Goal: Task Accomplishment & Management: Manage account settings

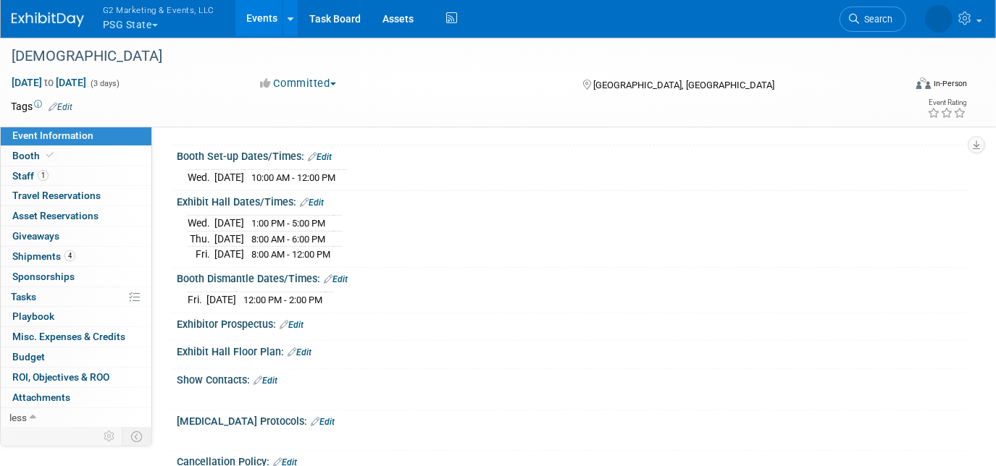
click at [51, 15] on img at bounding box center [48, 19] width 72 height 14
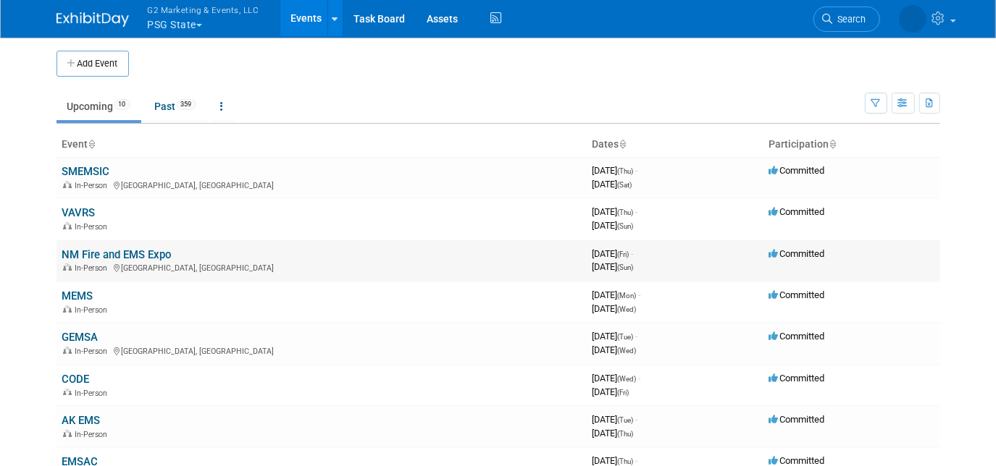
scroll to position [122, 0]
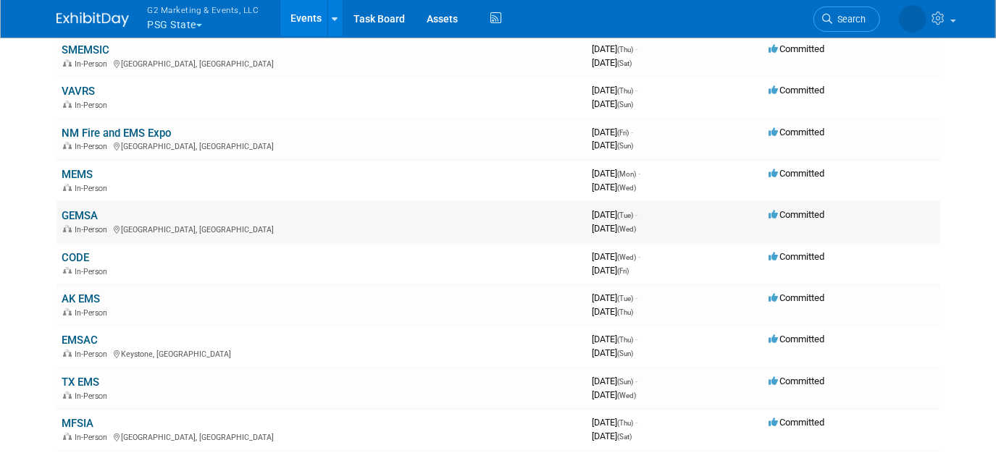
click at [90, 209] on link "GEMSA" at bounding box center [80, 215] width 36 height 13
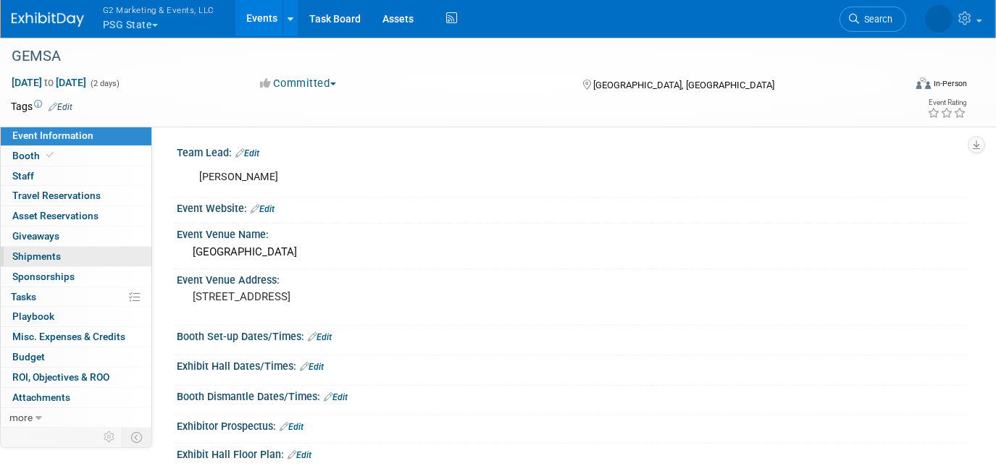
click at [49, 253] on span "Shipments 0" at bounding box center [36, 257] width 49 height 12
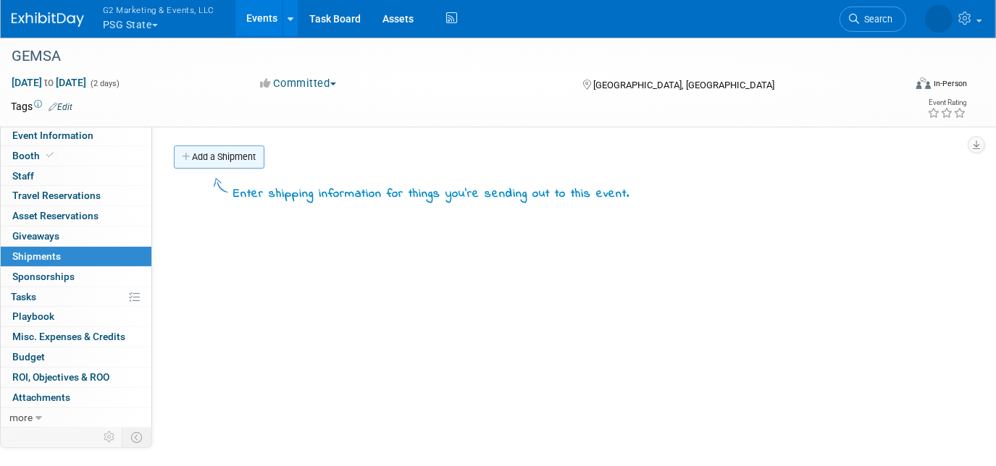
click at [211, 157] on link "Add a Shipment" at bounding box center [219, 157] width 91 height 23
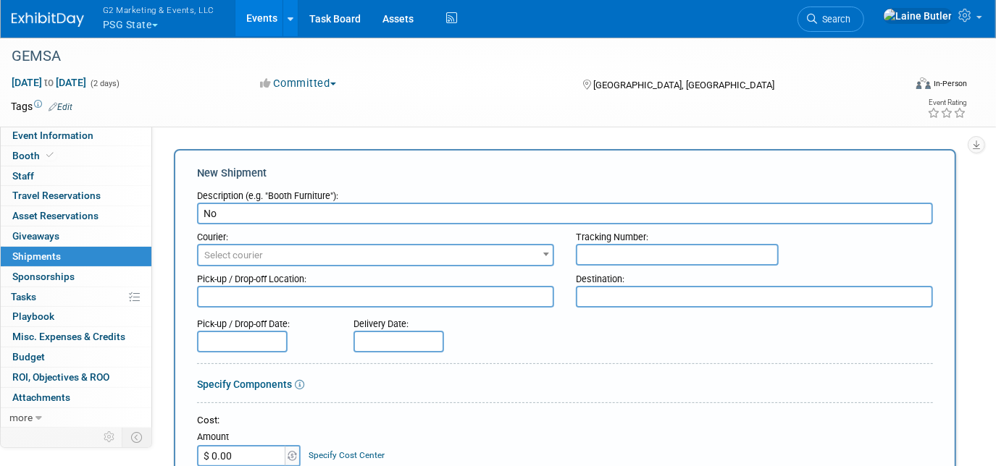
type input "N"
type input "Books from PBD"
click at [636, 250] on input "text" at bounding box center [677, 255] width 203 height 22
paste input "884674445308"
click at [603, 255] on input "884674445308" at bounding box center [677, 255] width 203 height 22
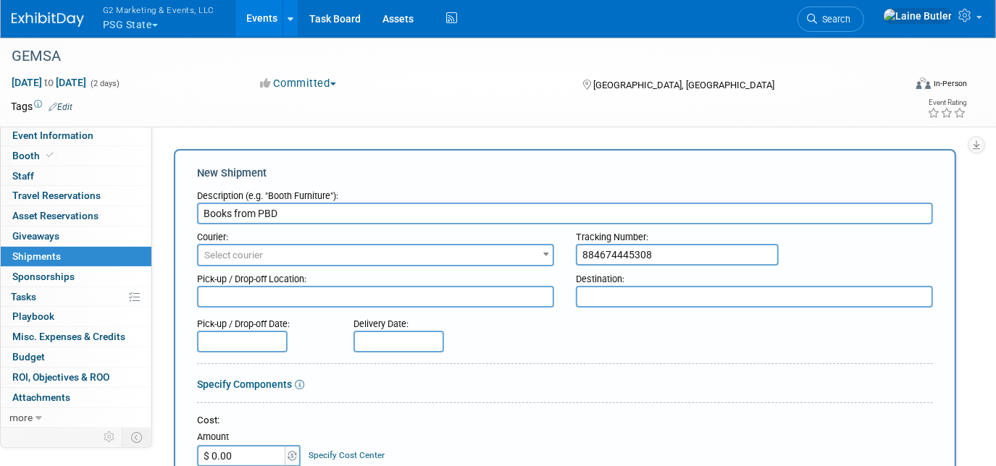
type input "884674445308"
click at [487, 255] on span "Select courier" at bounding box center [375, 255] width 354 height 20
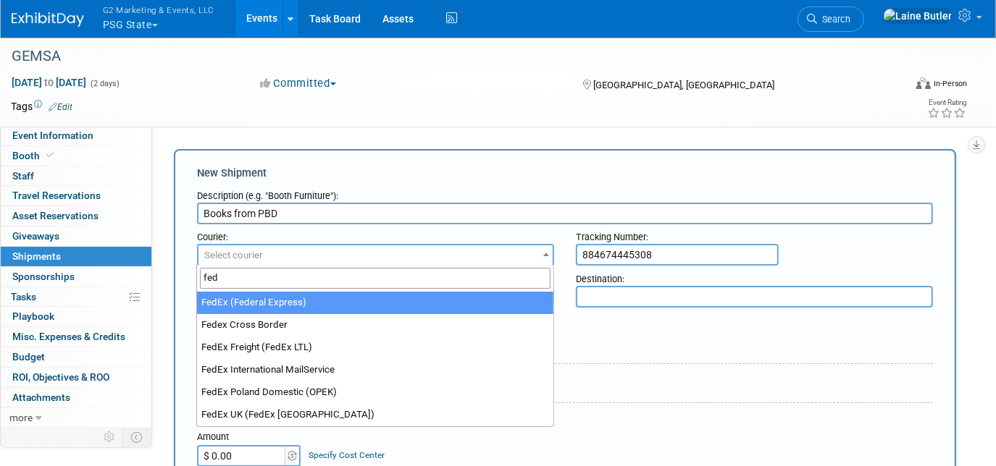
type input "fed"
select select "206"
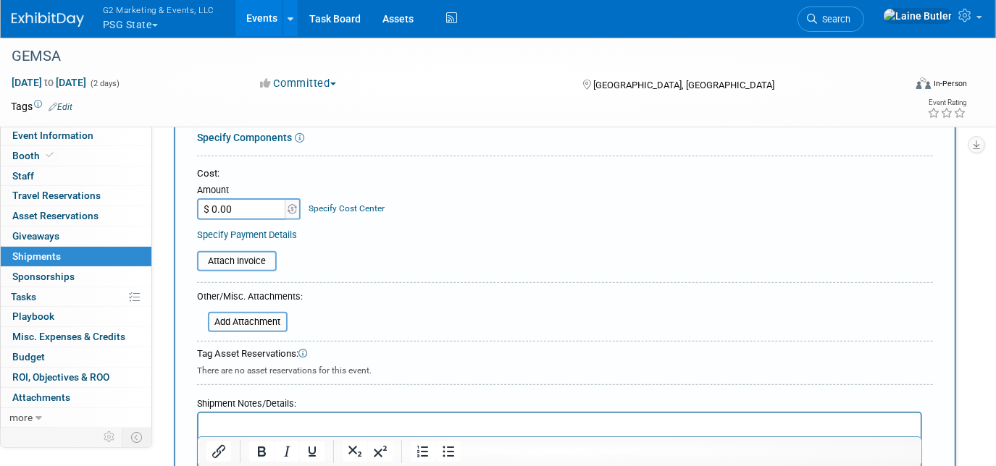
scroll to position [497, 0]
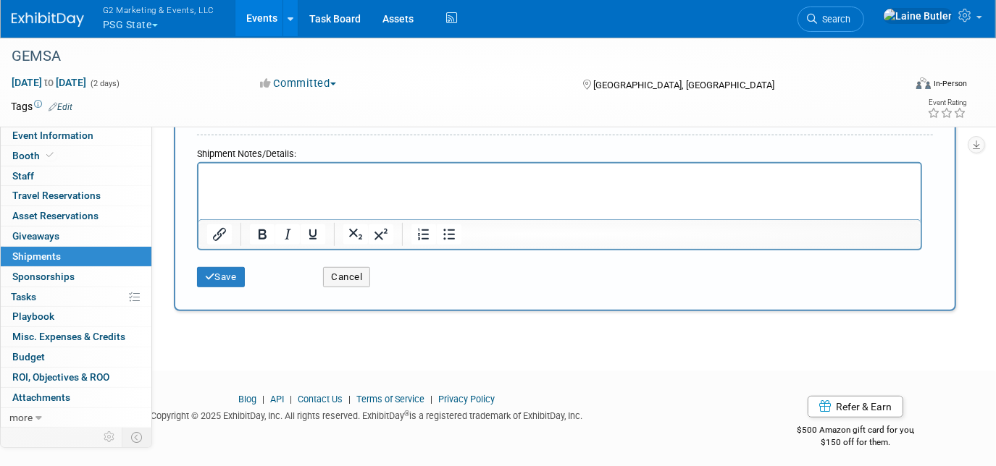
click at [218, 261] on div "Save" at bounding box center [249, 273] width 126 height 30
click at [214, 267] on button "Save" at bounding box center [221, 277] width 48 height 20
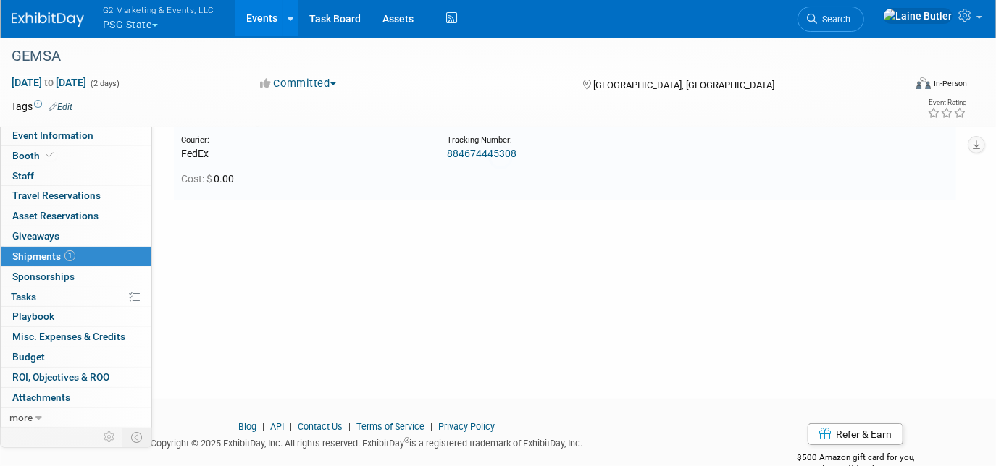
scroll to position [30, 0]
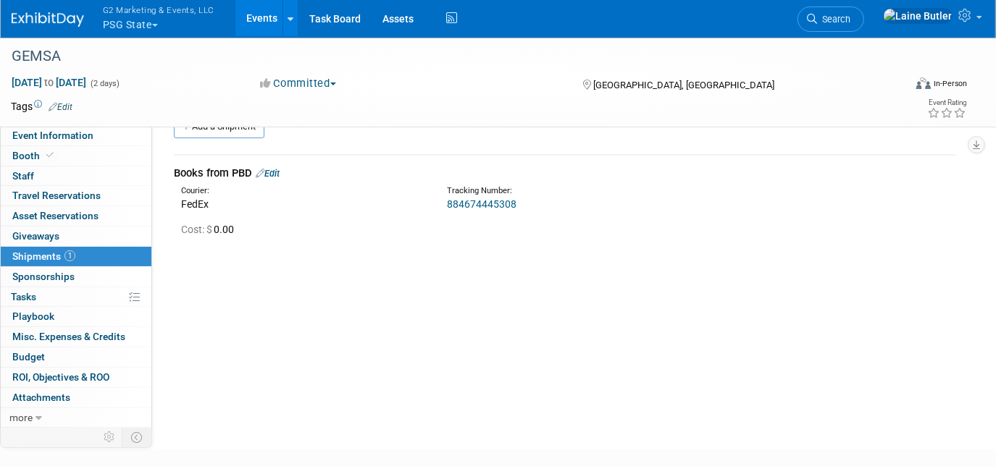
click at [146, 31] on button "G2 Marketing & Events, LLC PSG State" at bounding box center [166, 19] width 131 height 38
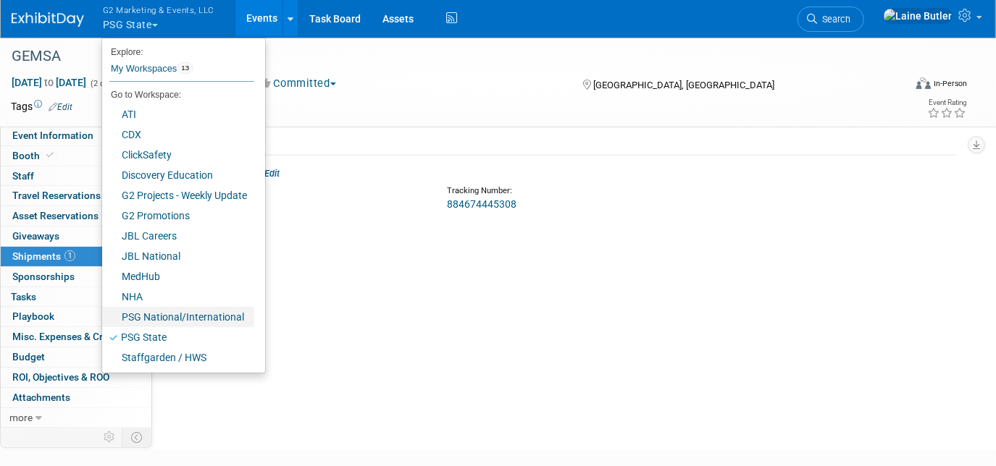
click at [188, 316] on link "PSG National/International" at bounding box center [178, 317] width 152 height 20
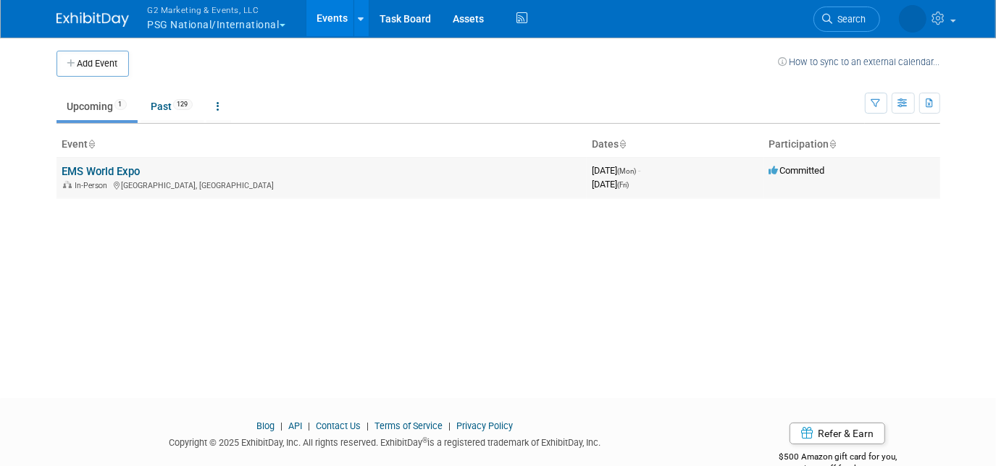
click at [106, 166] on link "EMS World Expo" at bounding box center [101, 171] width 78 height 13
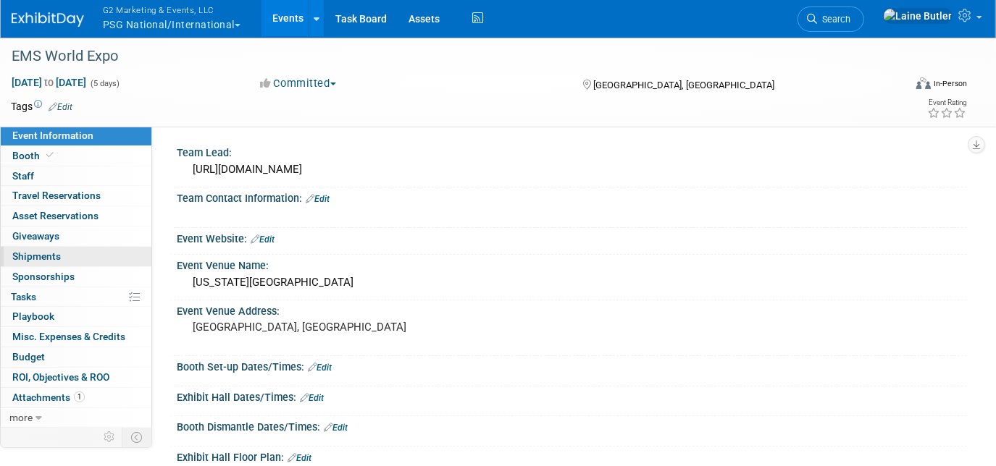
click at [40, 261] on span "Shipments 0" at bounding box center [36, 257] width 49 height 12
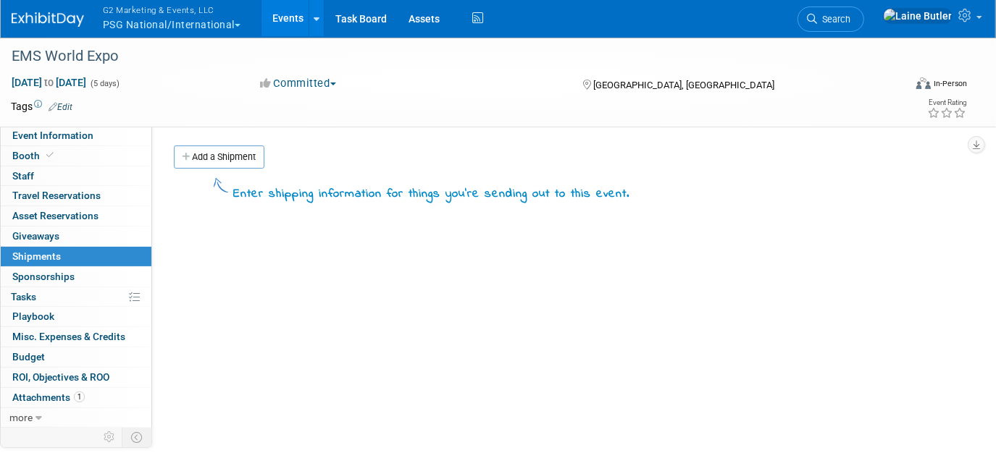
click at [270, 153] on div "Add a Shipment" at bounding box center [568, 159] width 796 height 27
click at [237, 164] on link "Add a Shipment" at bounding box center [219, 157] width 91 height 23
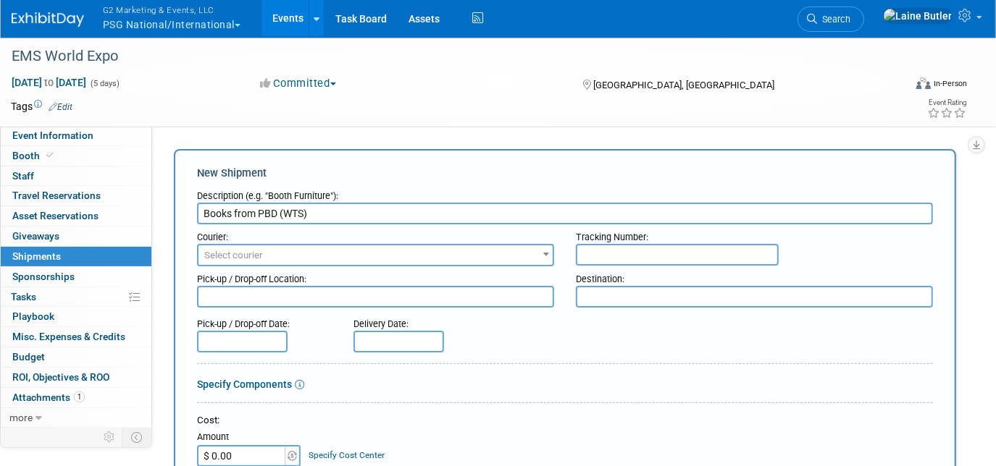
type input "Books from PBD (WTS)"
click at [628, 261] on input "text" at bounding box center [677, 255] width 203 height 22
paste input "884673591943"
click at [599, 245] on input "884673591943" at bounding box center [677, 255] width 203 height 22
type input "884673591943"
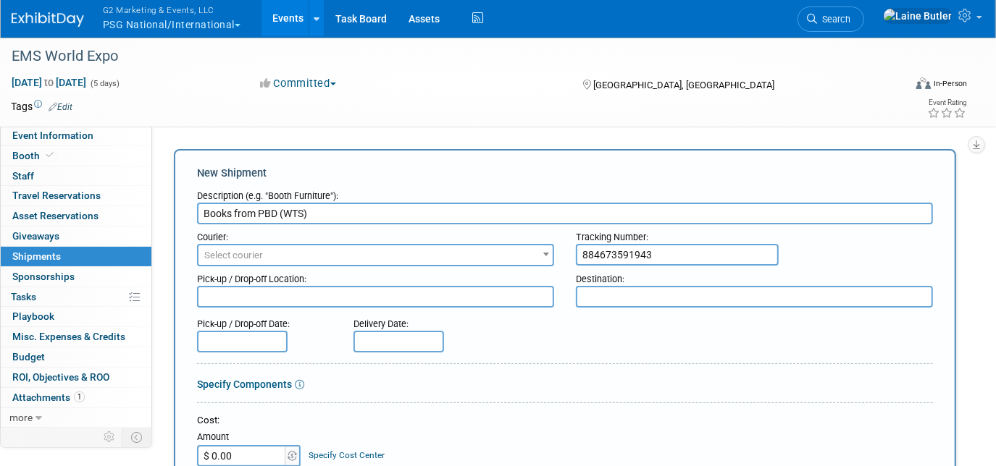
click at [440, 253] on span "Select courier" at bounding box center [375, 255] width 354 height 20
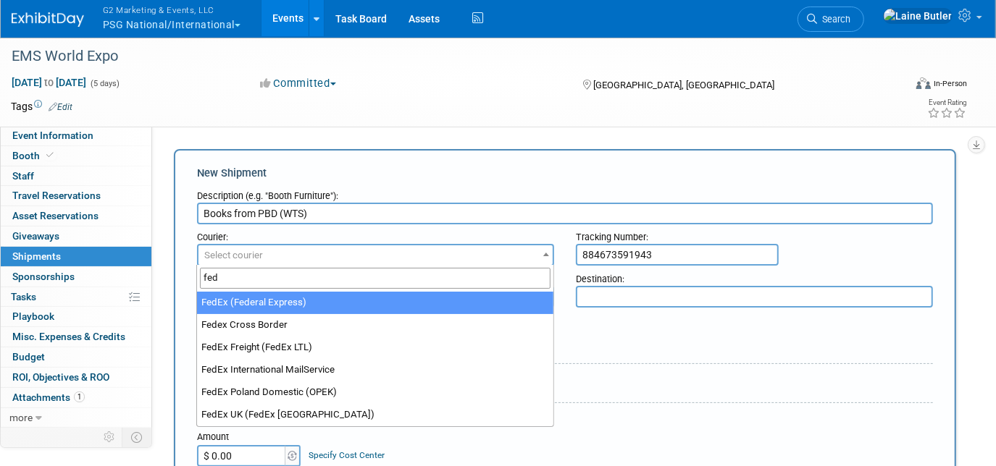
type input "fed"
select select "206"
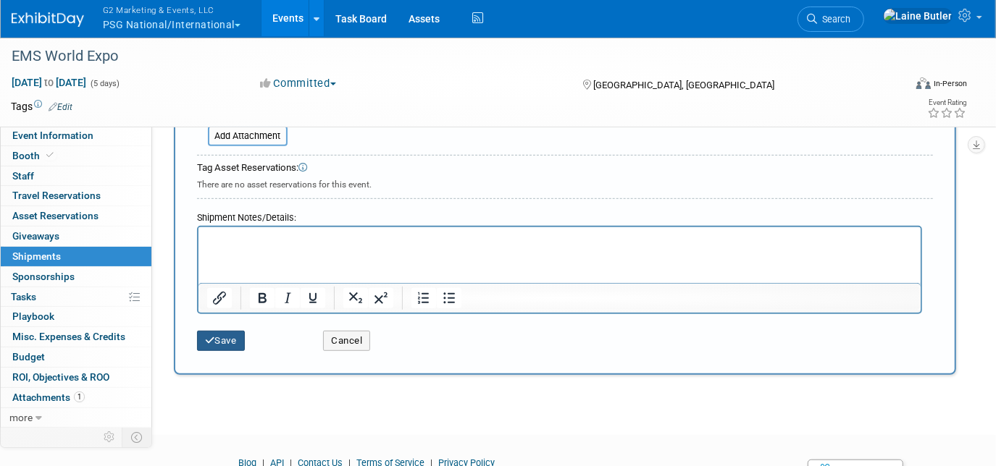
click at [216, 332] on button "Save" at bounding box center [221, 341] width 48 height 20
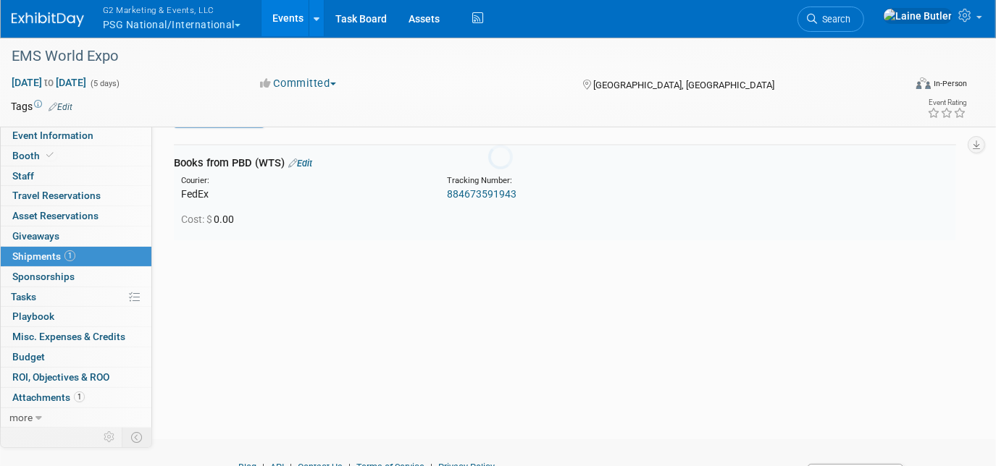
scroll to position [30, 0]
